Goal: Transaction & Acquisition: Purchase product/service

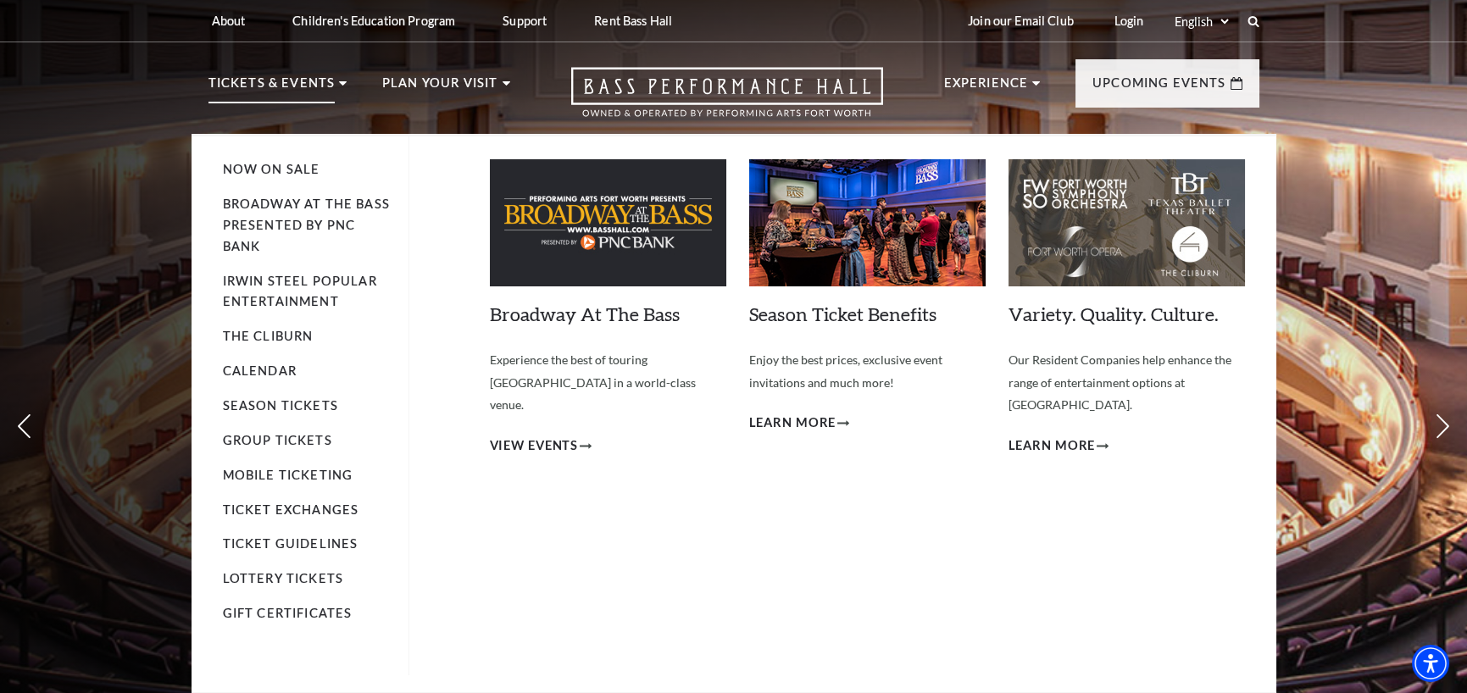
click at [301, 214] on li "Broadway At The Bass presented by PNC Bank" at bounding box center [307, 226] width 169 height 64
click at [309, 226] on link "Broadway At The Bass presented by PNC Bank" at bounding box center [306, 225] width 167 height 57
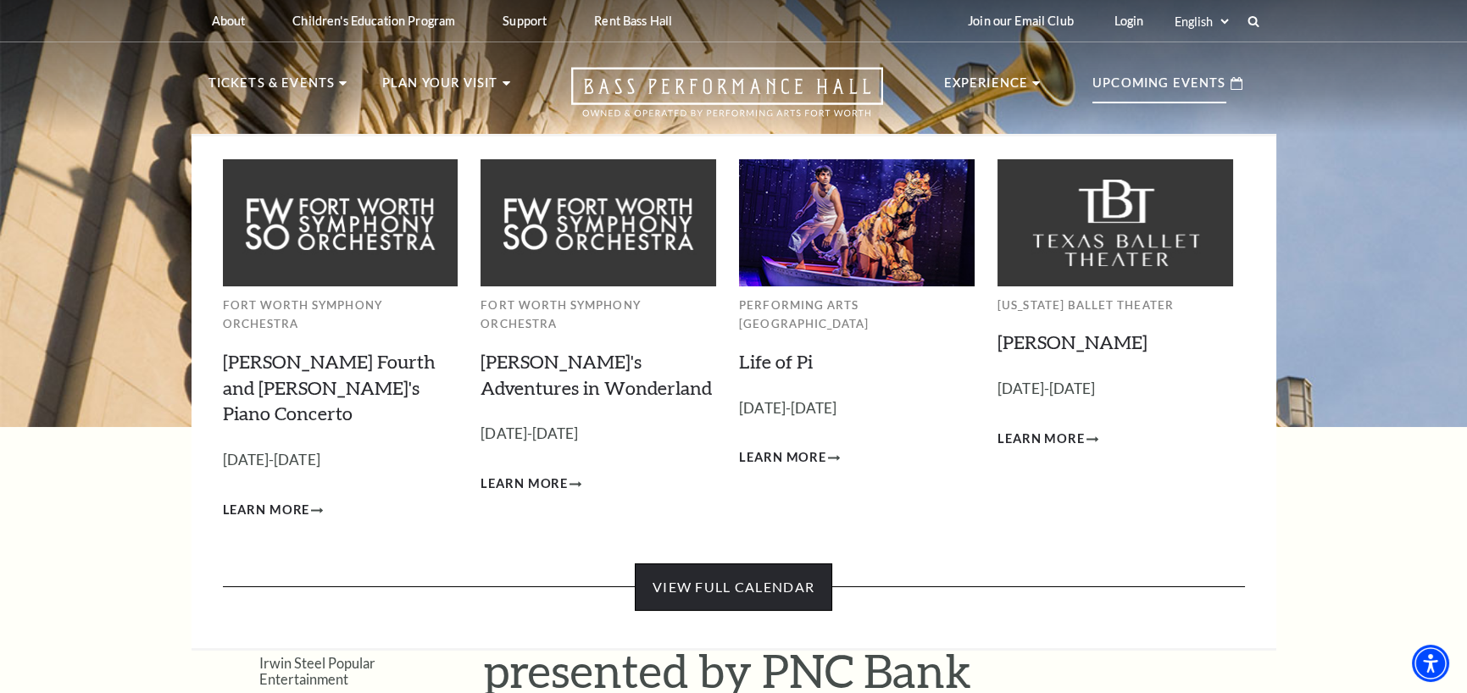
click at [738, 564] on link "View Full Calendar" at bounding box center [734, 587] width 198 height 47
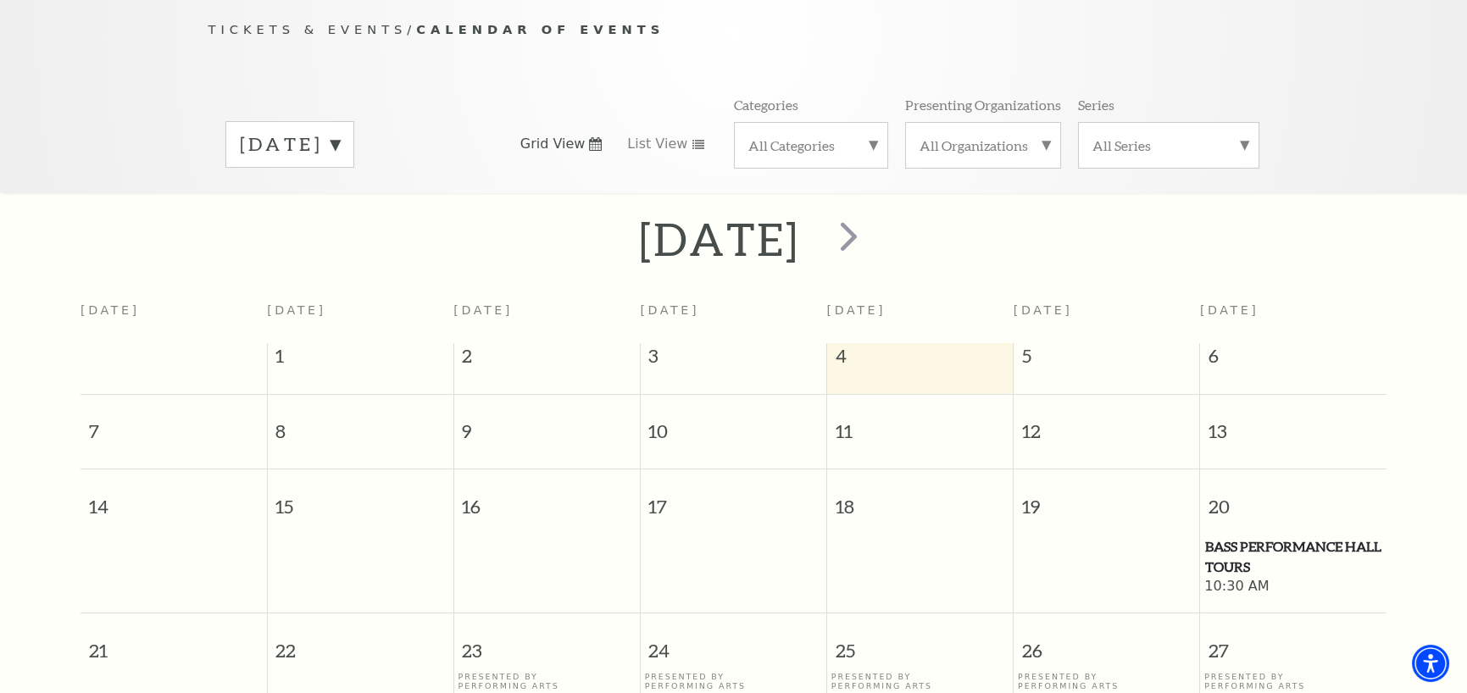
scroll to position [157, 0]
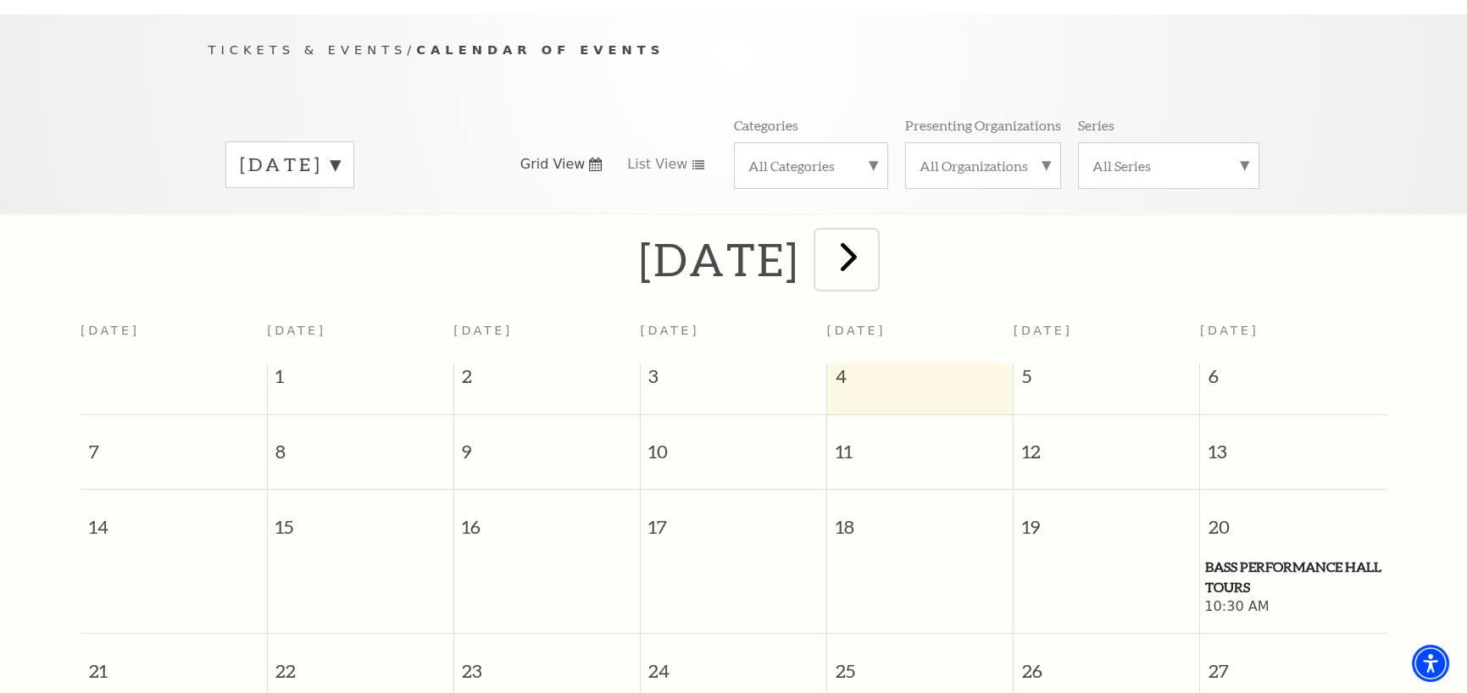
click at [873, 232] on span "next" at bounding box center [849, 256] width 48 height 48
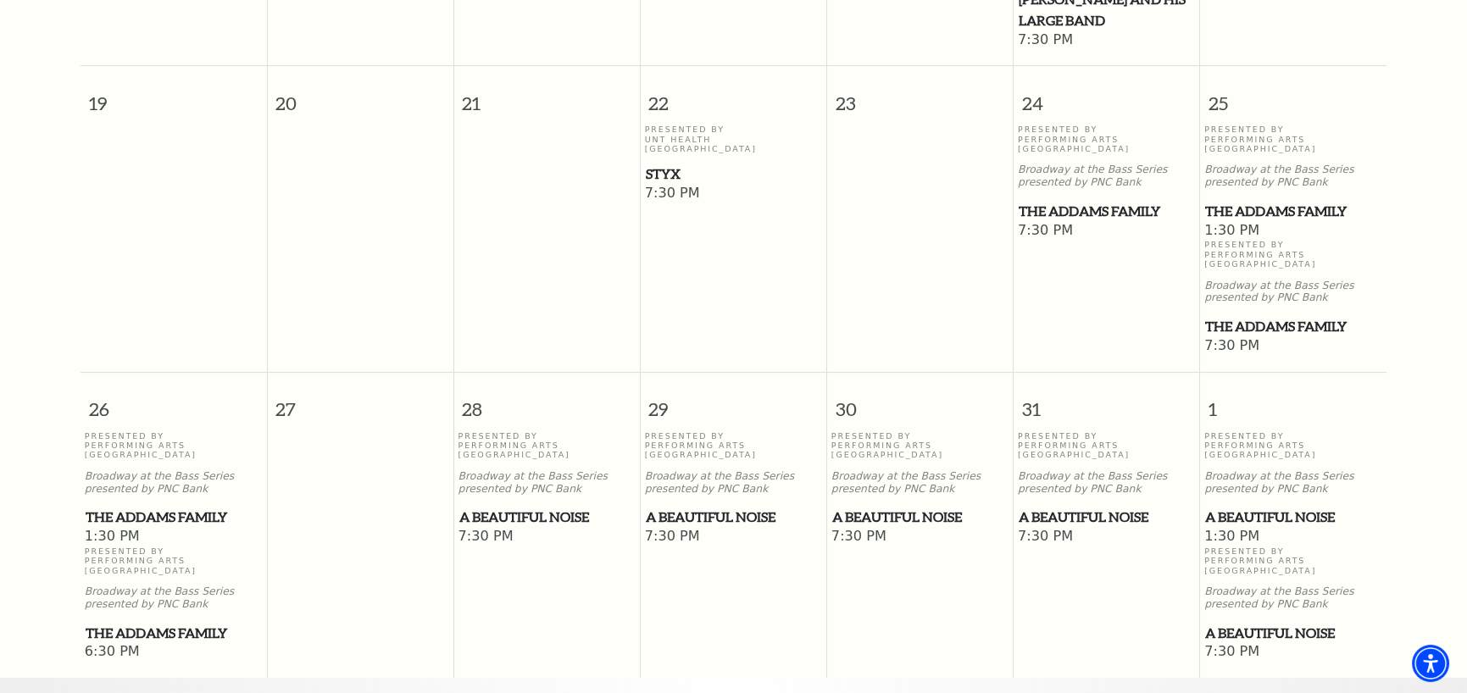
scroll to position [1103, 0]
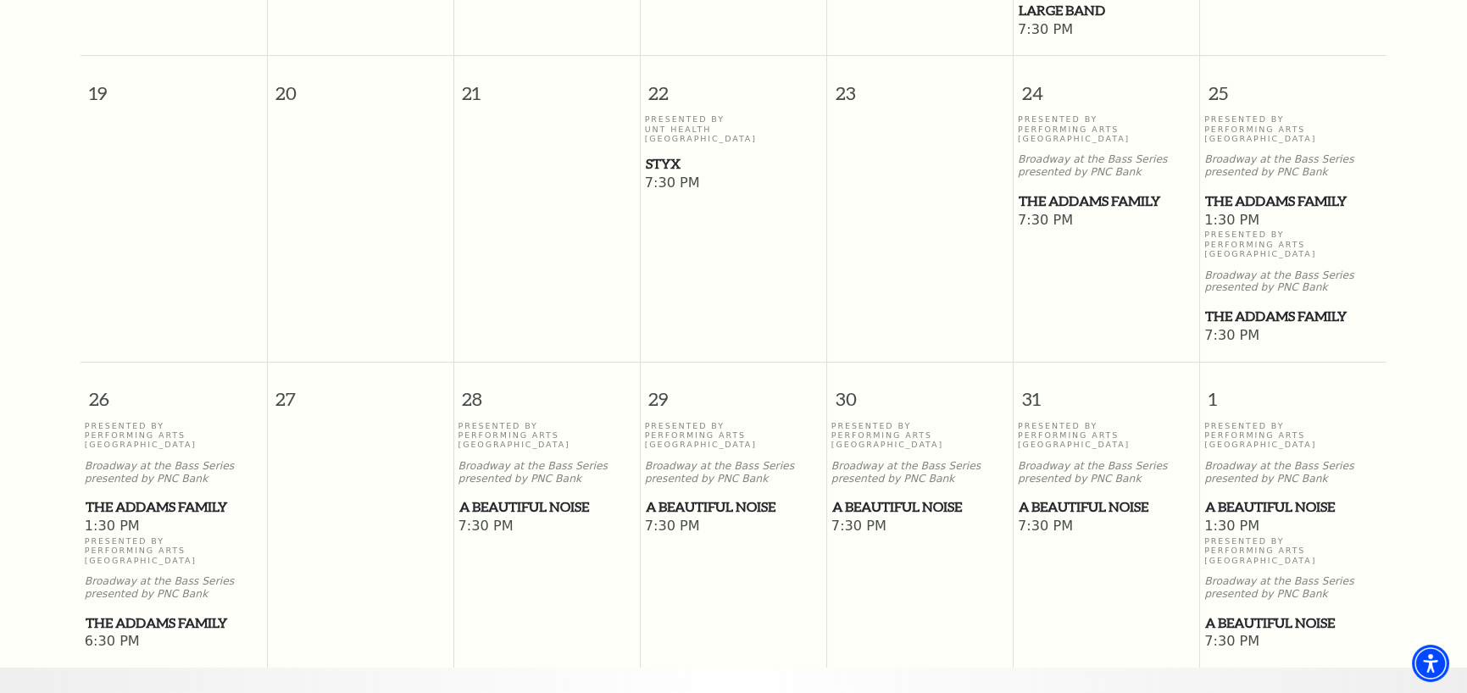
click at [206, 497] on span "The Addams Family" at bounding box center [174, 507] width 176 height 21
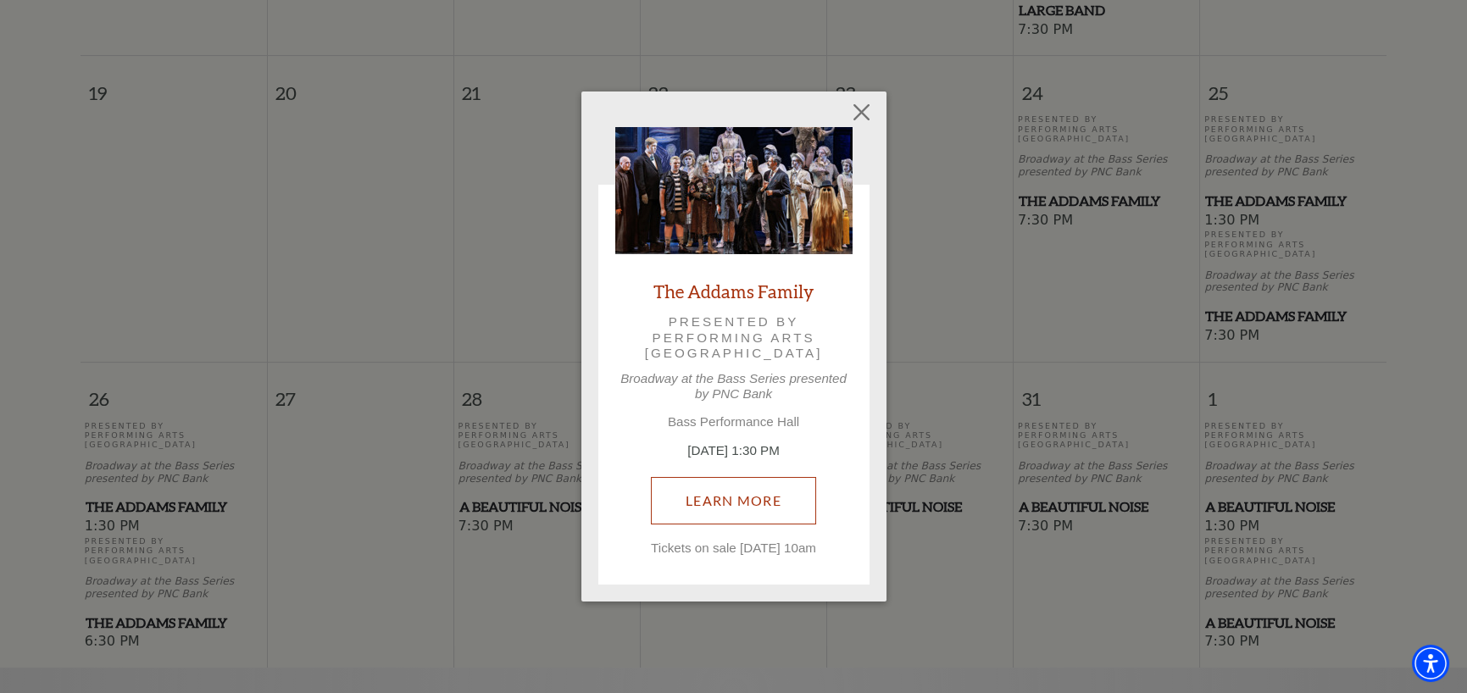
click at [783, 488] on link "Learn More" at bounding box center [733, 500] width 165 height 47
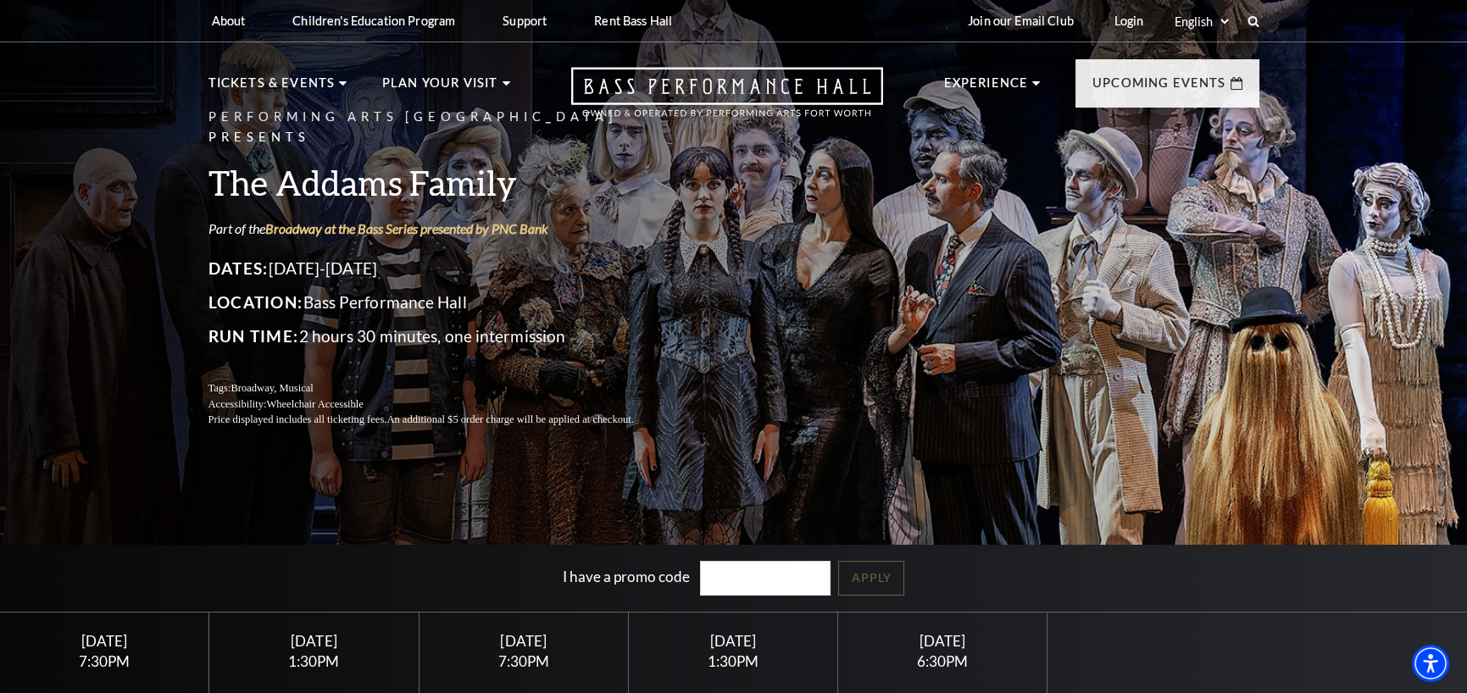
click at [735, 658] on div "1:30PM" at bounding box center [733, 661] width 169 height 14
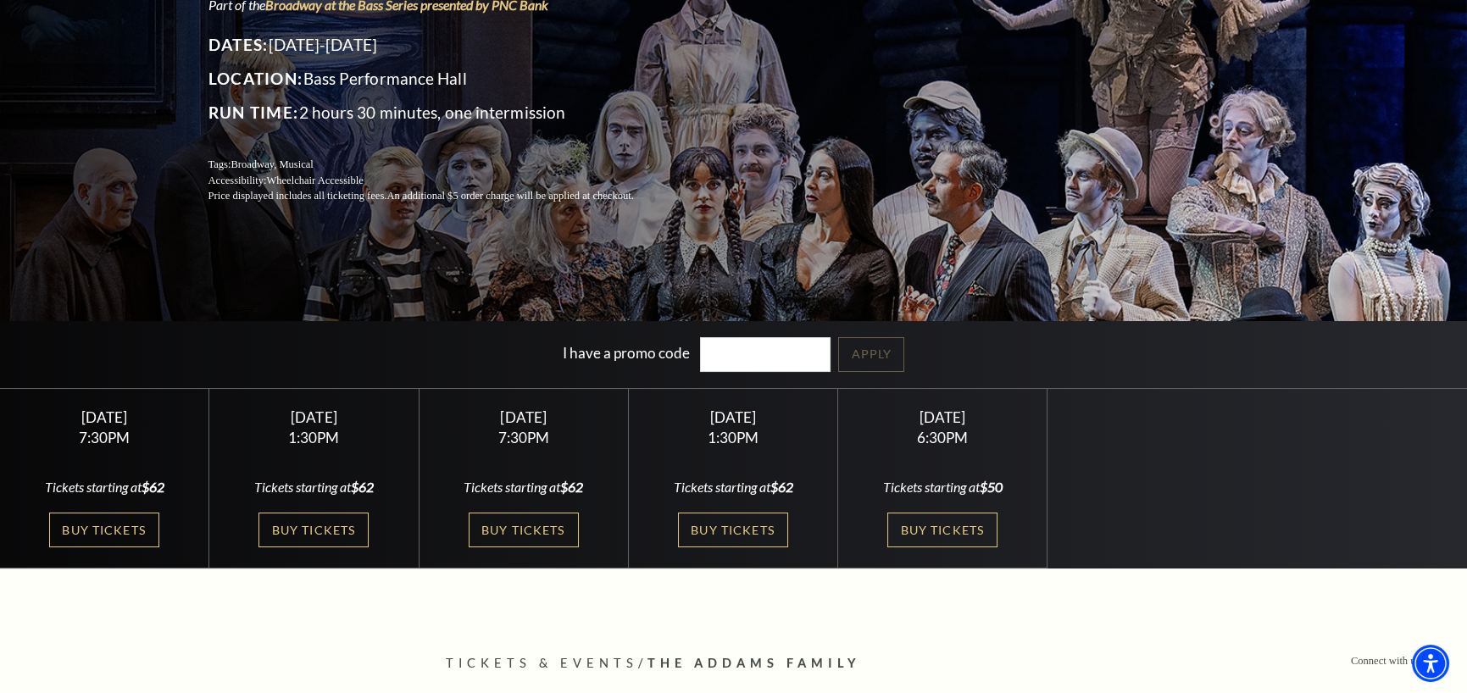
scroll to position [254, 0]
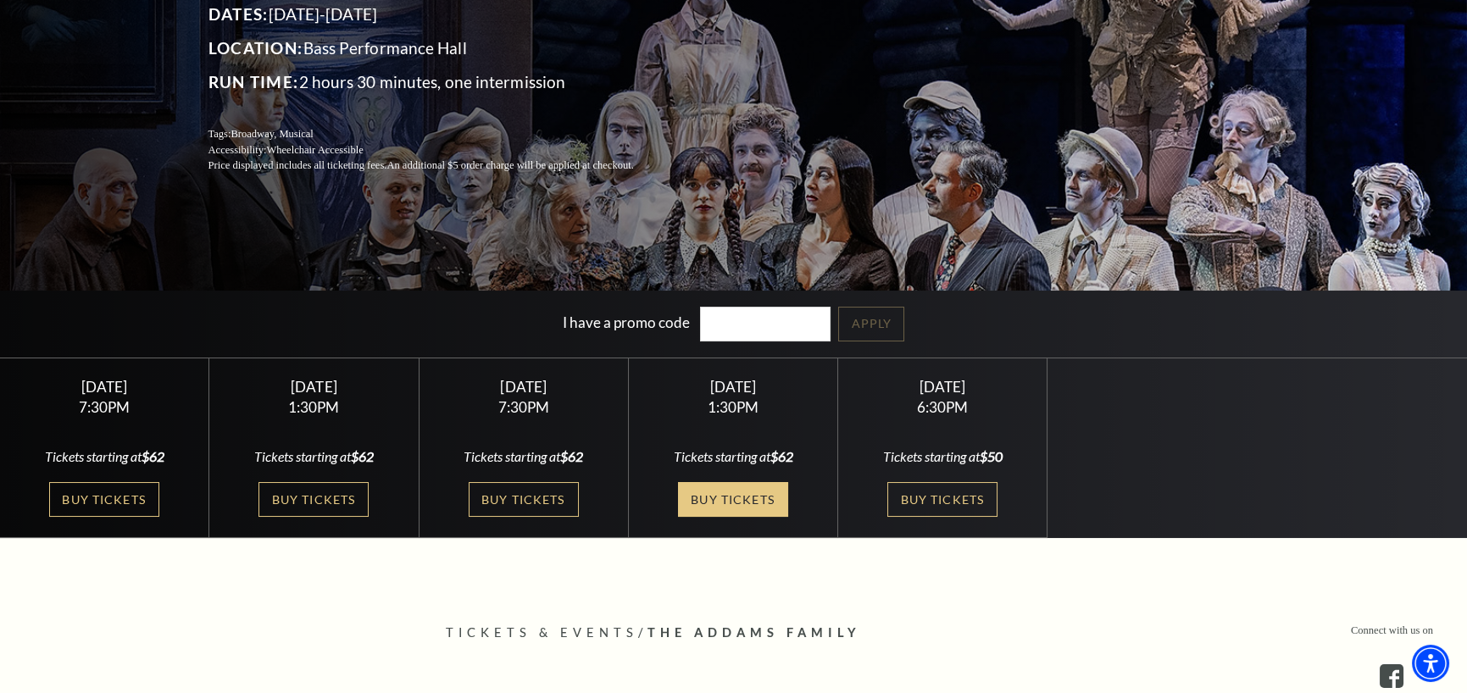
click at [743, 499] on link "Buy Tickets" at bounding box center [733, 499] width 110 height 35
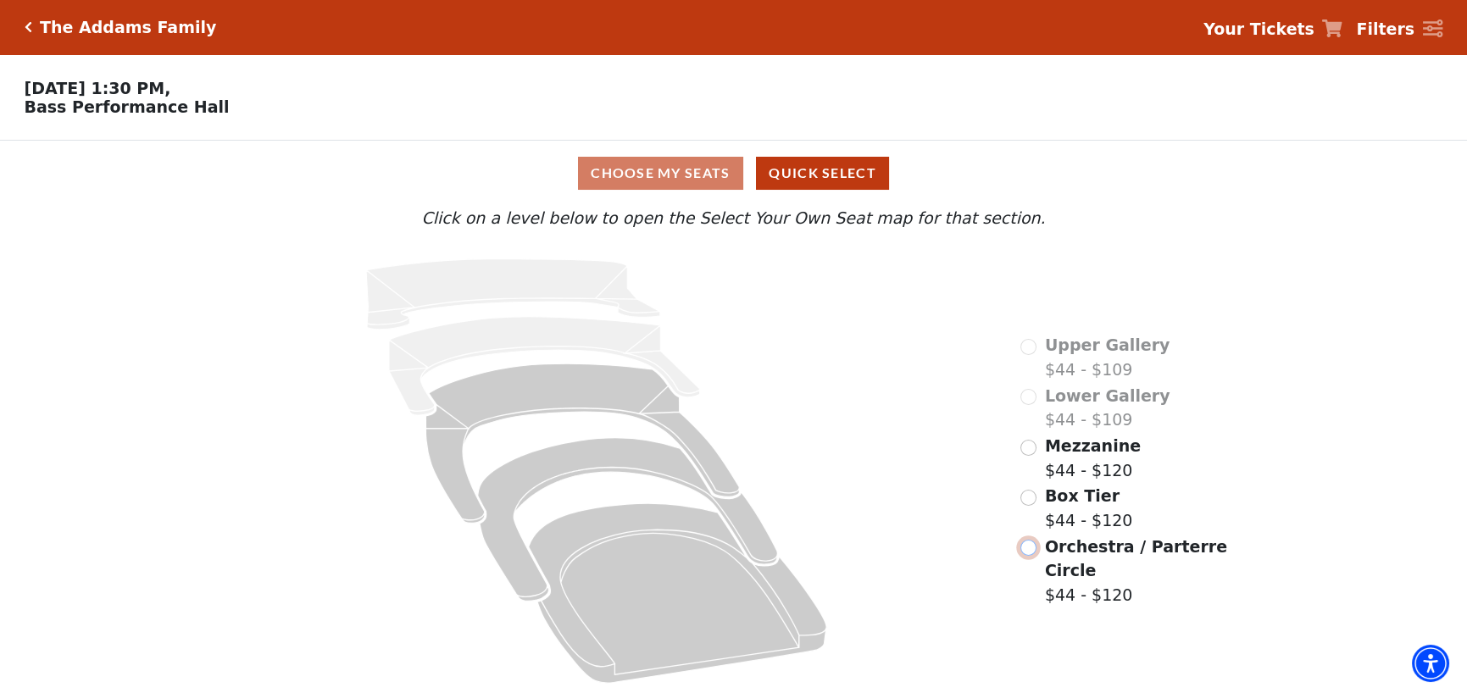
click at [1032, 540] on input "Orchestra / Parterre Circle$44 - $120\a" at bounding box center [1029, 548] width 16 height 16
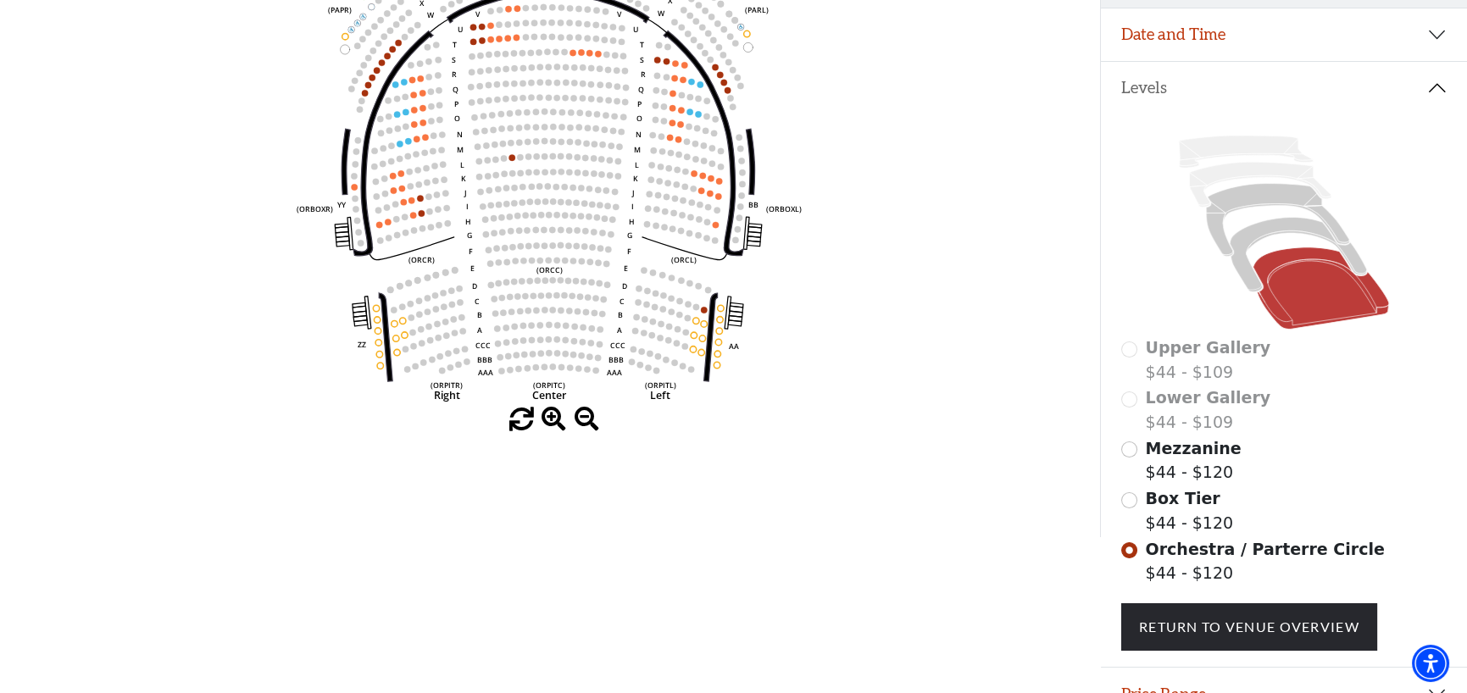
scroll to position [387, 0]
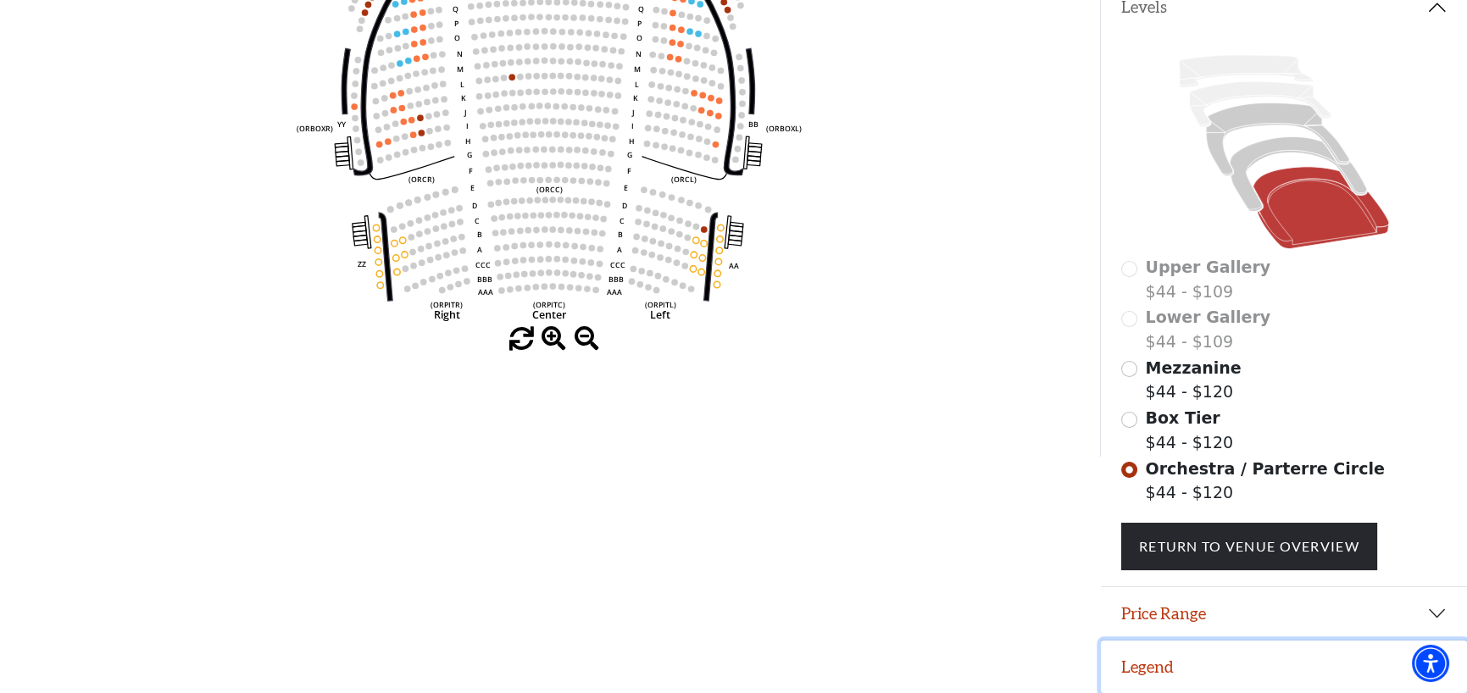
click at [1152, 666] on button "Legend" at bounding box center [1284, 667] width 366 height 53
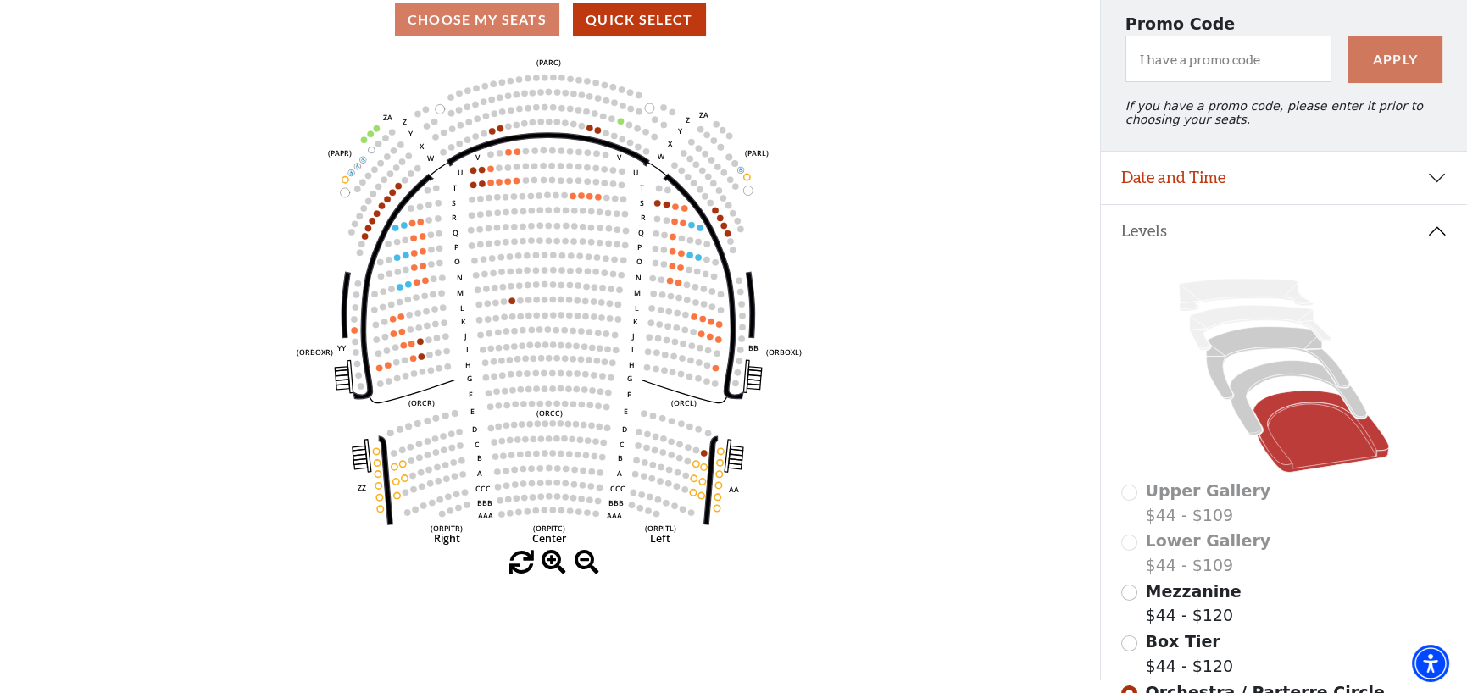
scroll to position [0, 0]
